Goal: Task Accomplishment & Management: Complete application form

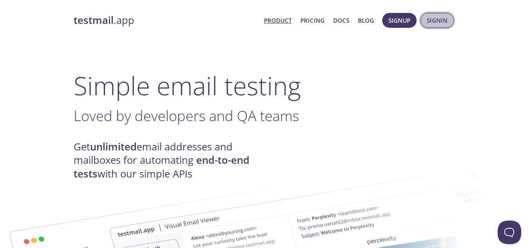
click at [434, 22] on span "Signin" at bounding box center [437, 20] width 21 height 10
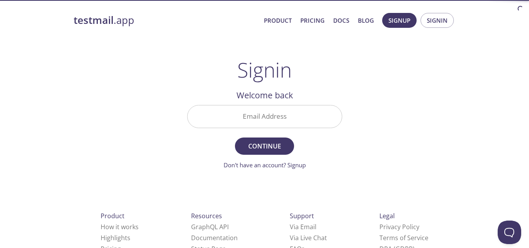
click at [238, 113] on input "Email Address" at bounding box center [265, 116] width 154 height 22
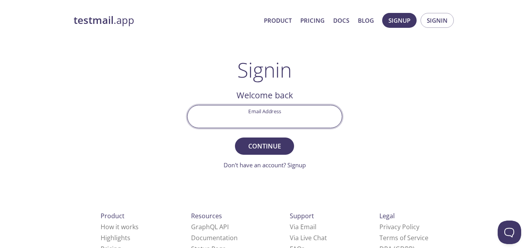
click at [311, 116] on input "Email Address" at bounding box center [265, 116] width 154 height 22
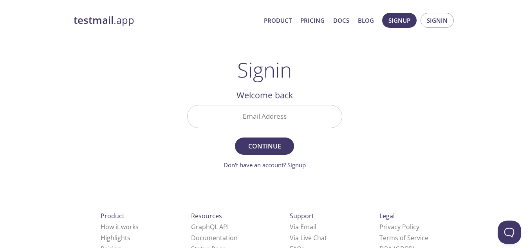
click at [362, 130] on div "testmail .app Product Pricing Docs Blog Signup Signin Signin Welcome back Email…" at bounding box center [264, 171] width 401 height 327
click at [284, 168] on link "Don't have an account? Signup" at bounding box center [265, 165] width 82 height 8
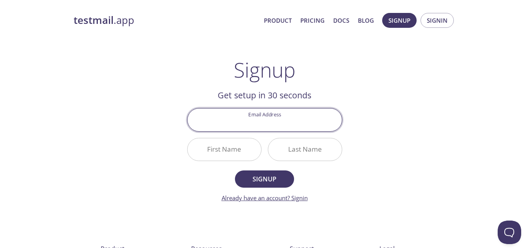
click at [287, 194] on link "Already have an account? Signin" at bounding box center [265, 198] width 86 height 8
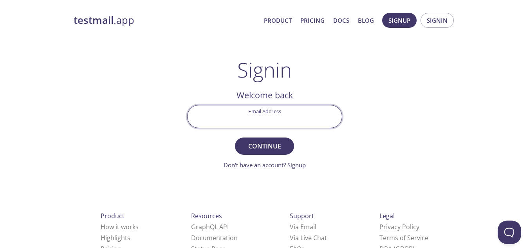
paste input "[EMAIL_ADDRESS][DOMAIN_NAME]"
click at [259, 116] on input "[EMAIL_ADDRESS][DOMAIN_NAME]" at bounding box center [265, 116] width 154 height 22
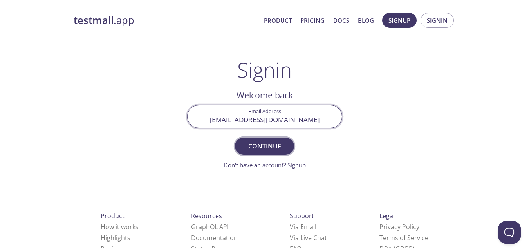
type input "[EMAIL_ADDRESS][DOMAIN_NAME]"
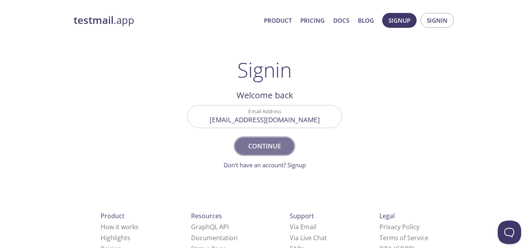
click at [264, 138] on button "Continue" at bounding box center [264, 145] width 59 height 17
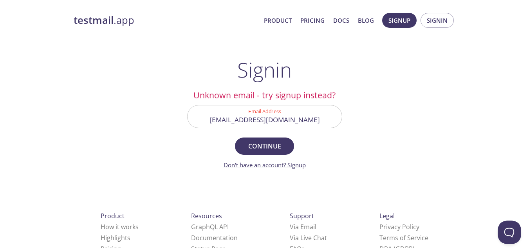
click at [297, 161] on link "Don't have an account? Signup" at bounding box center [265, 165] width 82 height 8
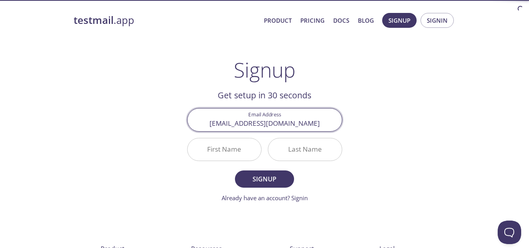
type input "[EMAIL_ADDRESS][DOMAIN_NAME]"
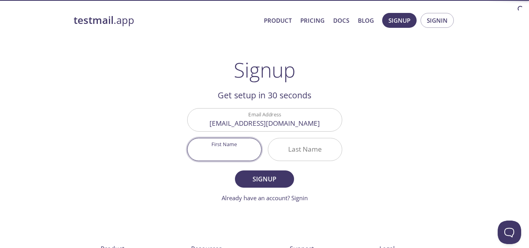
click at [245, 147] on input "First Name" at bounding box center [225, 149] width 74 height 22
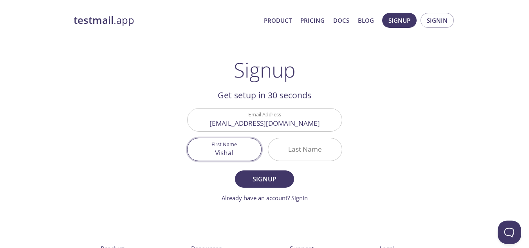
type input "Vishal"
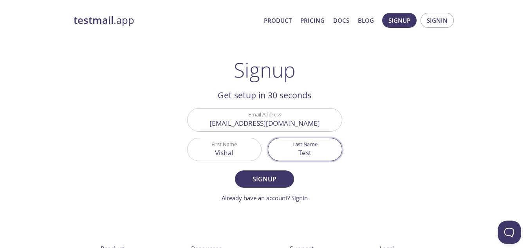
type input "Test"
click at [235, 170] on button "Signup" at bounding box center [264, 178] width 59 height 17
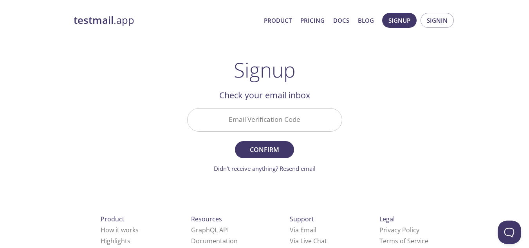
paste input "P42GPDS"
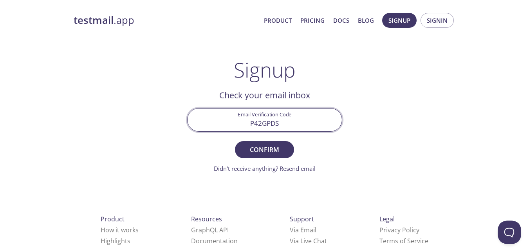
click at [256, 121] on input "P42GPDS" at bounding box center [265, 119] width 154 height 22
type input "P42GPDS"
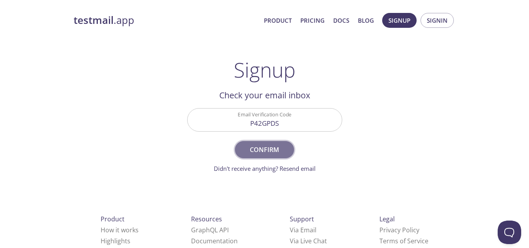
click at [261, 148] on span "Confirm" at bounding box center [265, 149] width 42 height 11
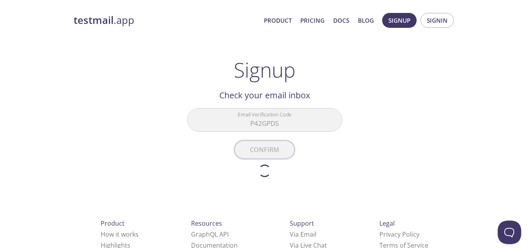
scroll to position [36, 0]
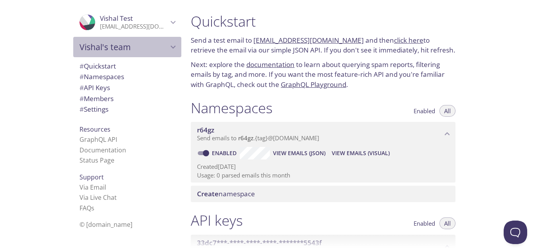
click at [157, 49] on span "Vishal's team" at bounding box center [123, 47] width 88 height 11
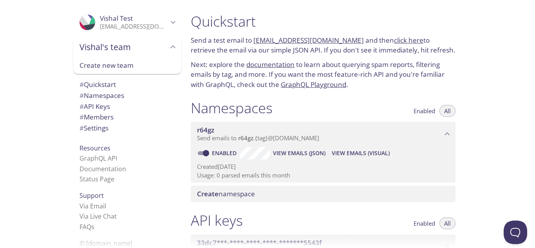
click at [157, 49] on span "Vishal's team" at bounding box center [123, 47] width 88 height 11
